Goal: Task Accomplishment & Management: Use online tool/utility

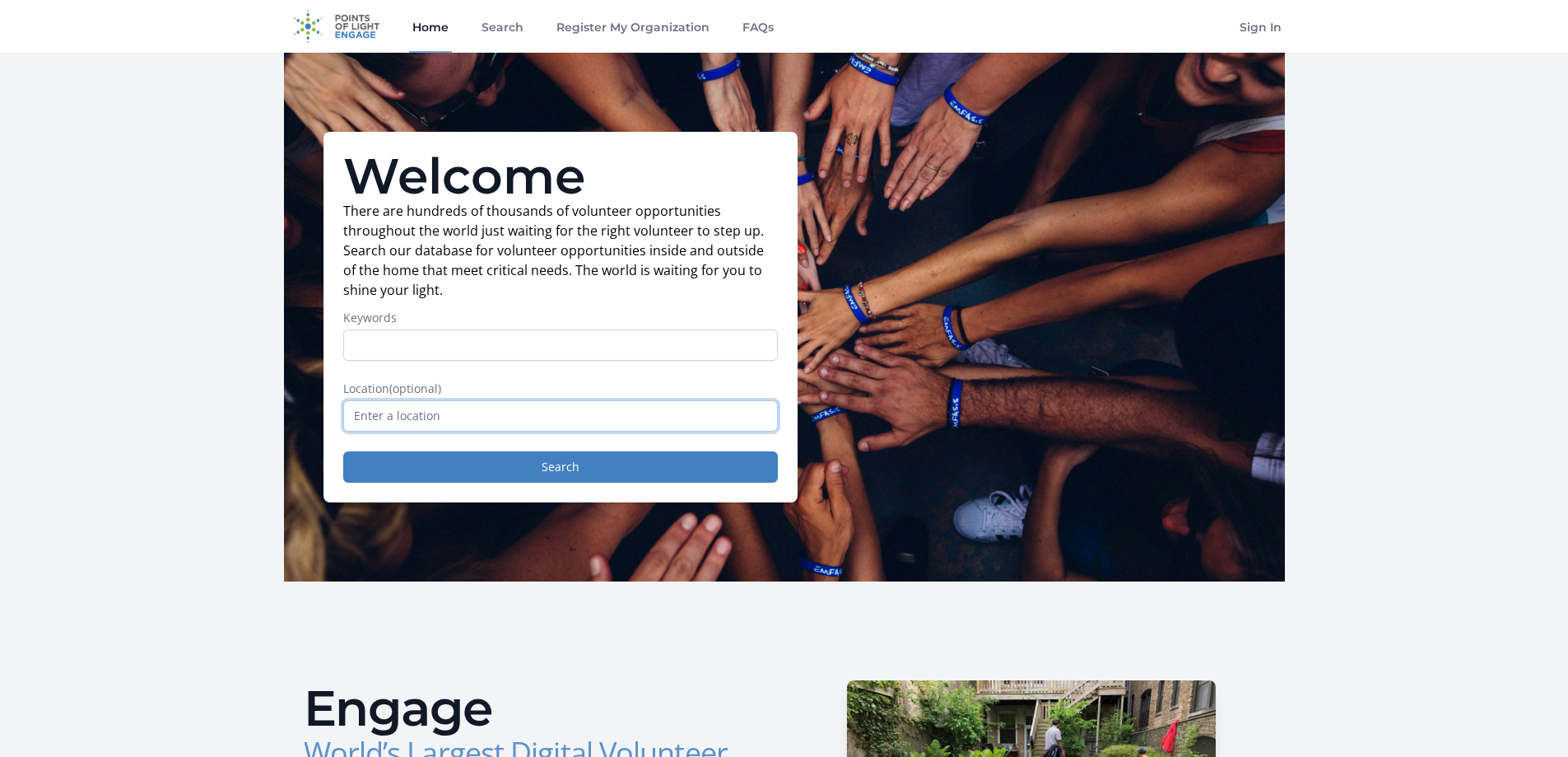
click at [465, 414] on input "text" at bounding box center [561, 415] width 435 height 31
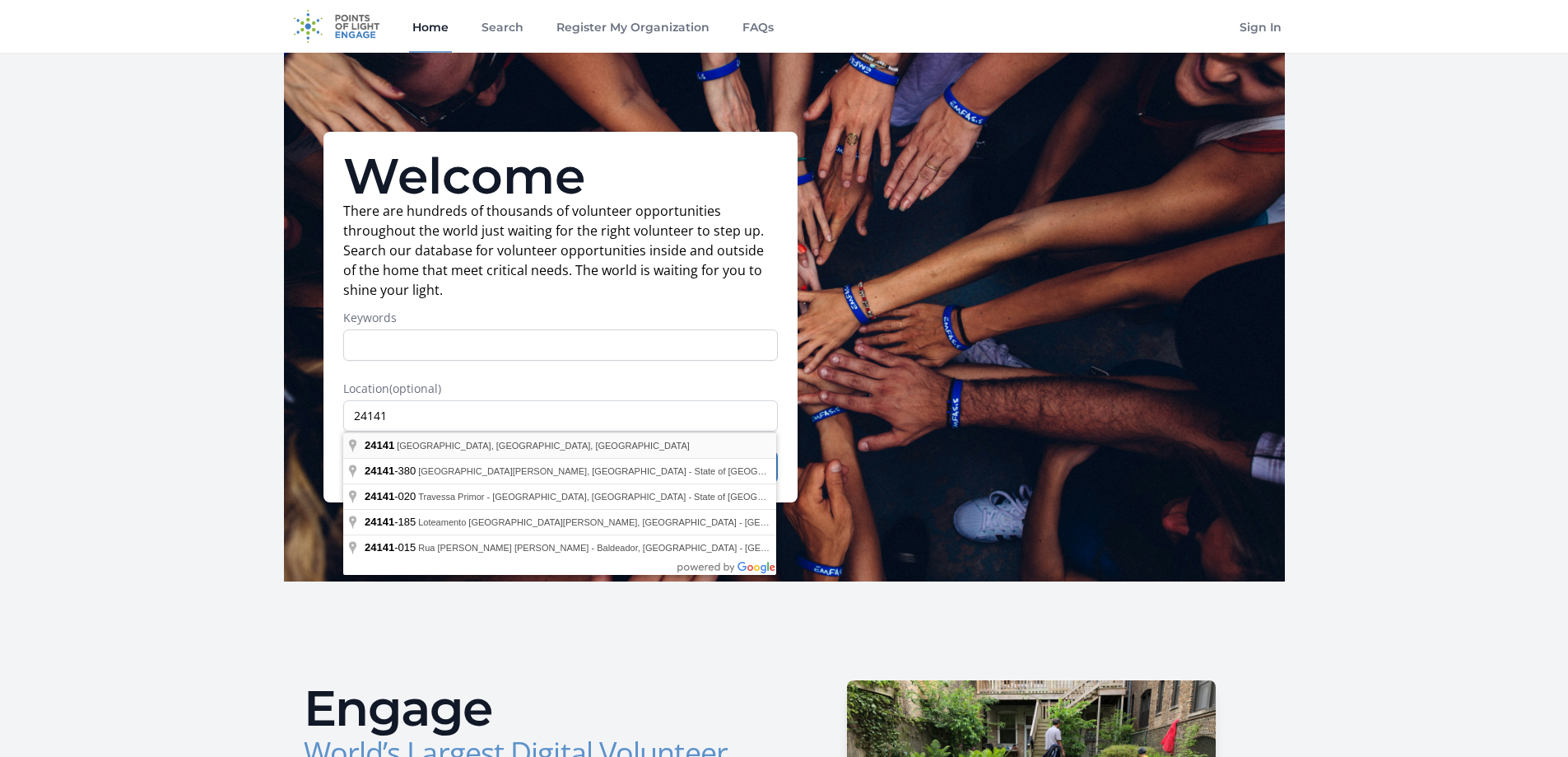
type input "[GEOGRAPHIC_DATA], VA 24141, [GEOGRAPHIC_DATA]"
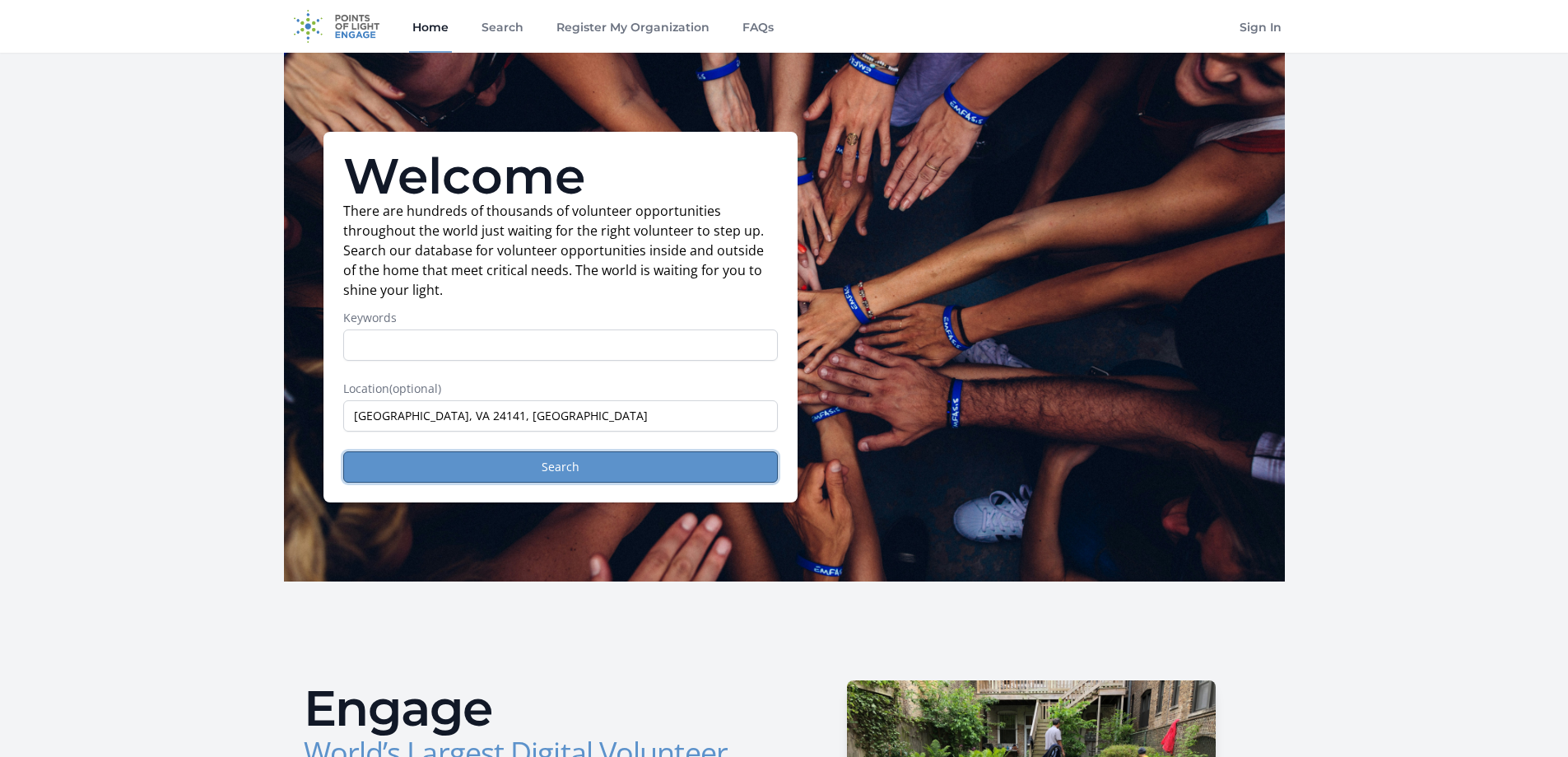
click at [501, 464] on button "Search" at bounding box center [561, 466] width 435 height 31
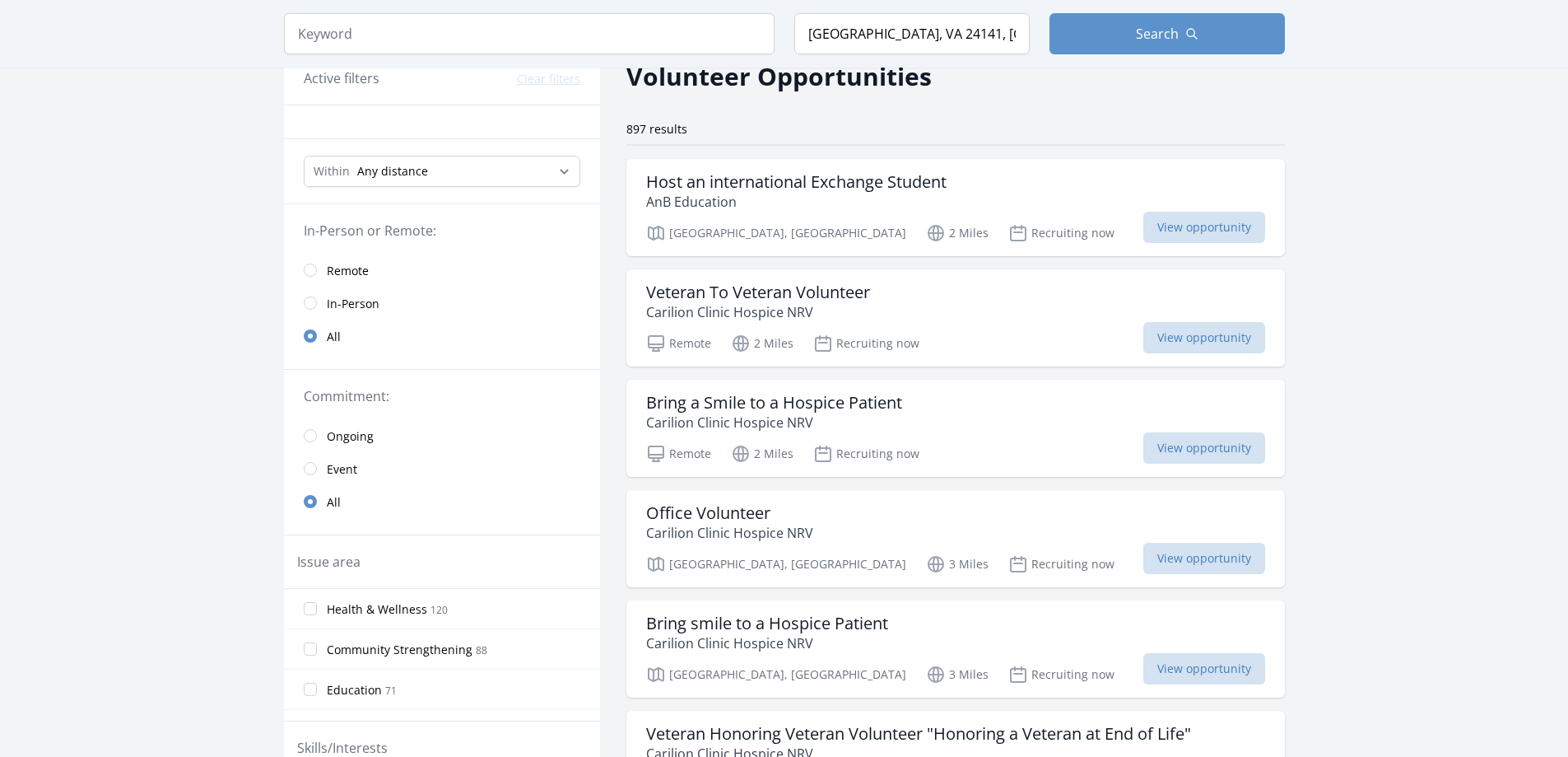
scroll to position [165, 0]
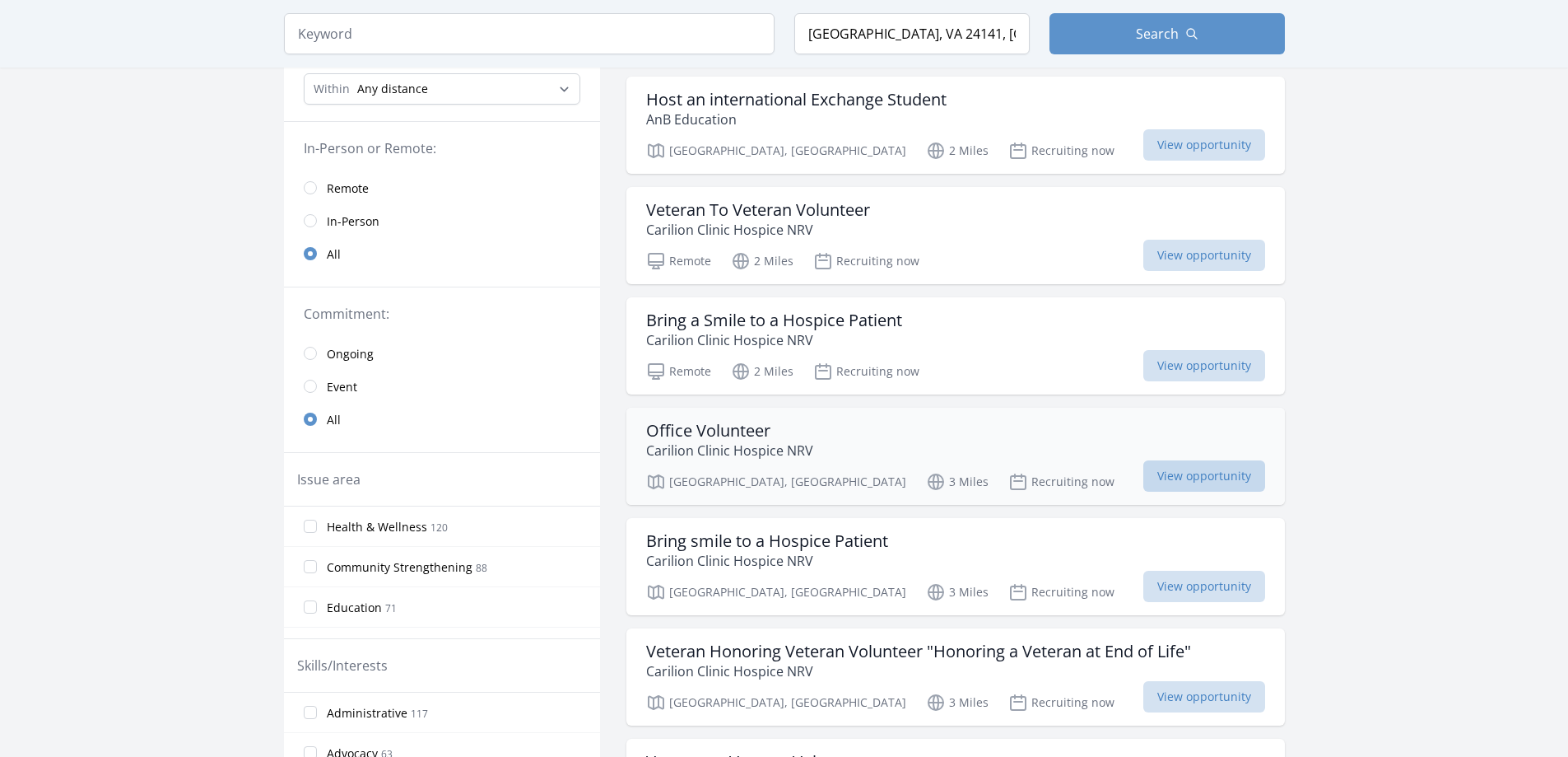
click at [1186, 471] on span "View opportunity" at bounding box center [1204, 476] width 122 height 31
